Goal: Entertainment & Leisure: Consume media (video, audio)

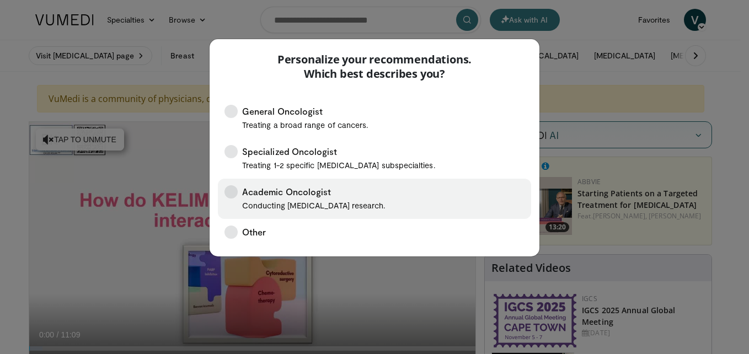
click at [227, 196] on icon at bounding box center [231, 191] width 13 height 13
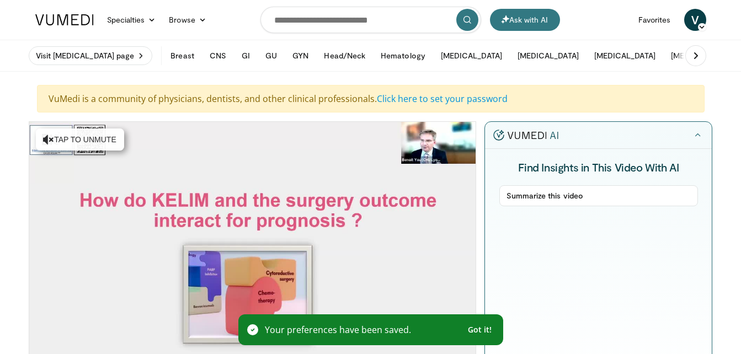
click at [479, 329] on span "Got it!" at bounding box center [480, 330] width 24 height 10
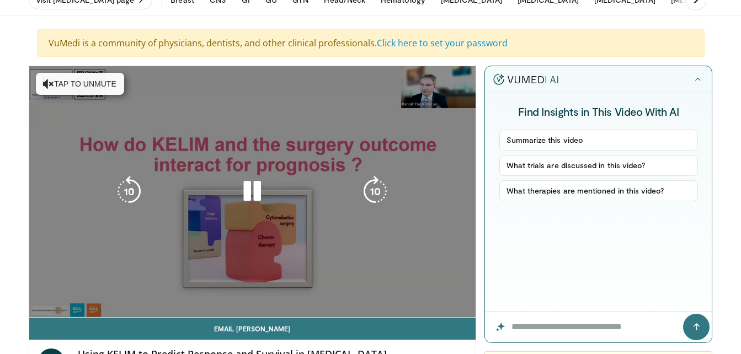
scroll to position [55, 0]
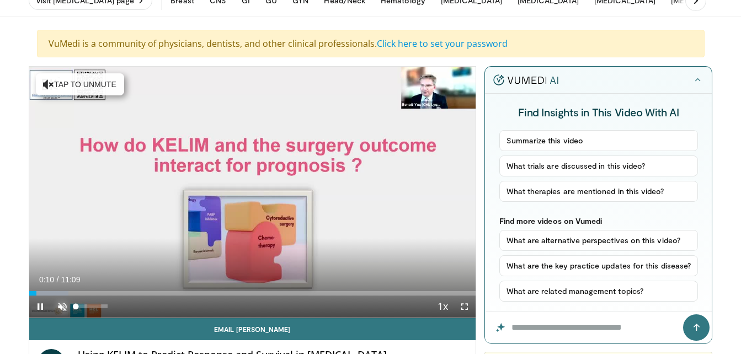
click at [64, 306] on span "Video Player" at bounding box center [62, 307] width 22 height 22
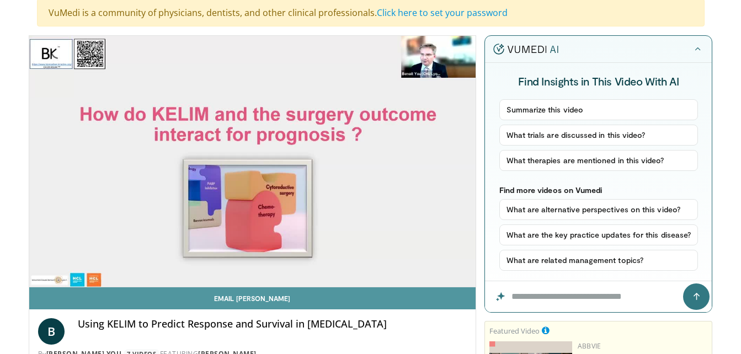
scroll to position [110, 0]
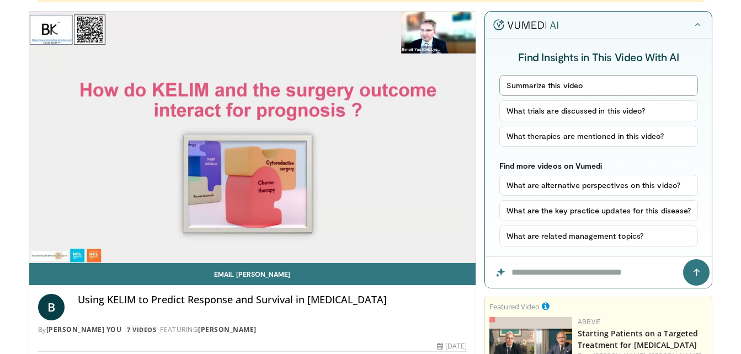
click at [532, 81] on button "Summarize this video" at bounding box center [598, 85] width 199 height 21
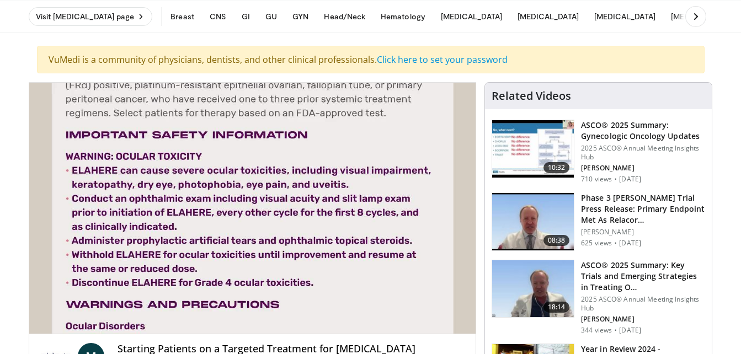
scroll to position [110, 0]
